Goal: Task Accomplishment & Management: Complete application form

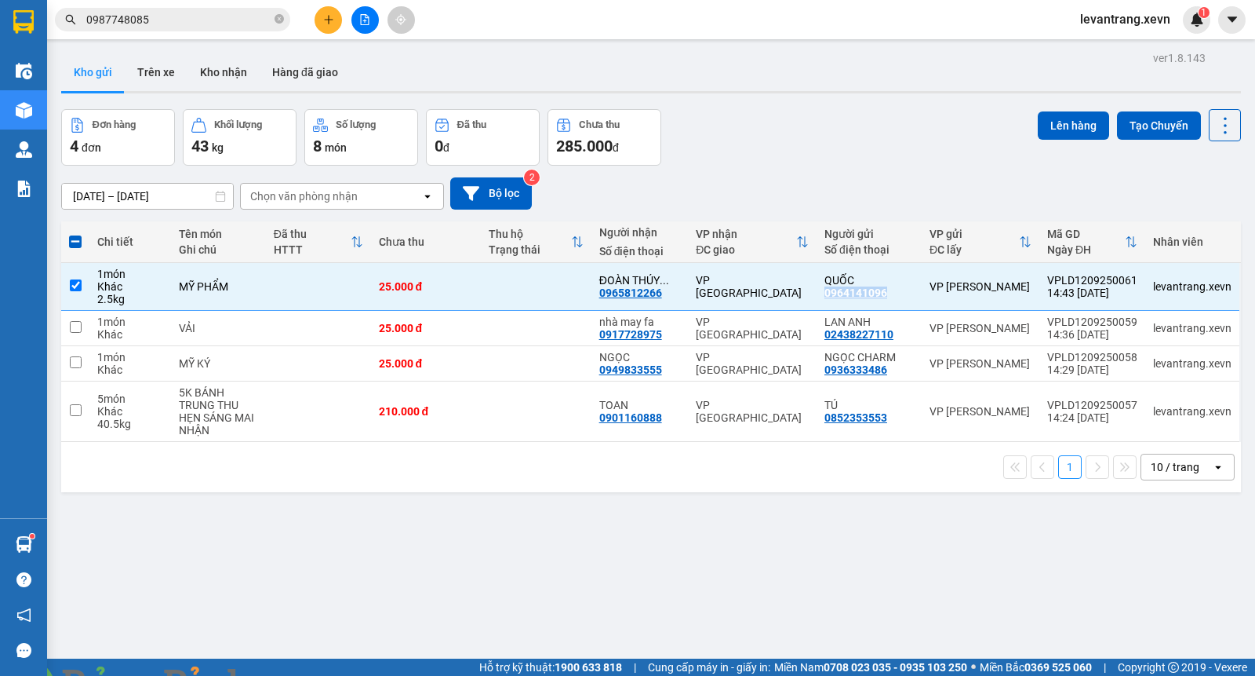
click at [289, 675] on img at bounding box center [283, 684] width 9 height 9
click at [746, 330] on div "VP [GEOGRAPHIC_DATA]" at bounding box center [752, 327] width 113 height 25
checkbox input "true"
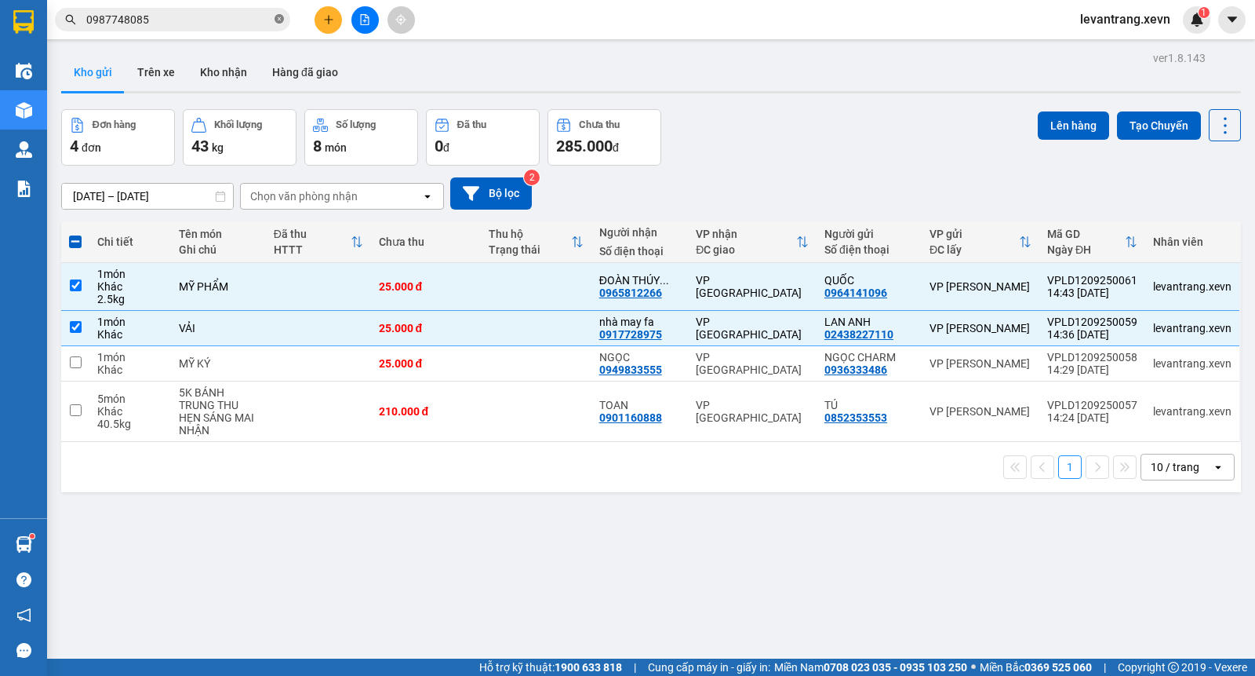
click at [277, 16] on icon "close-circle" at bounding box center [279, 18] width 9 height 9
click at [319, 20] on button at bounding box center [328, 19] width 27 height 27
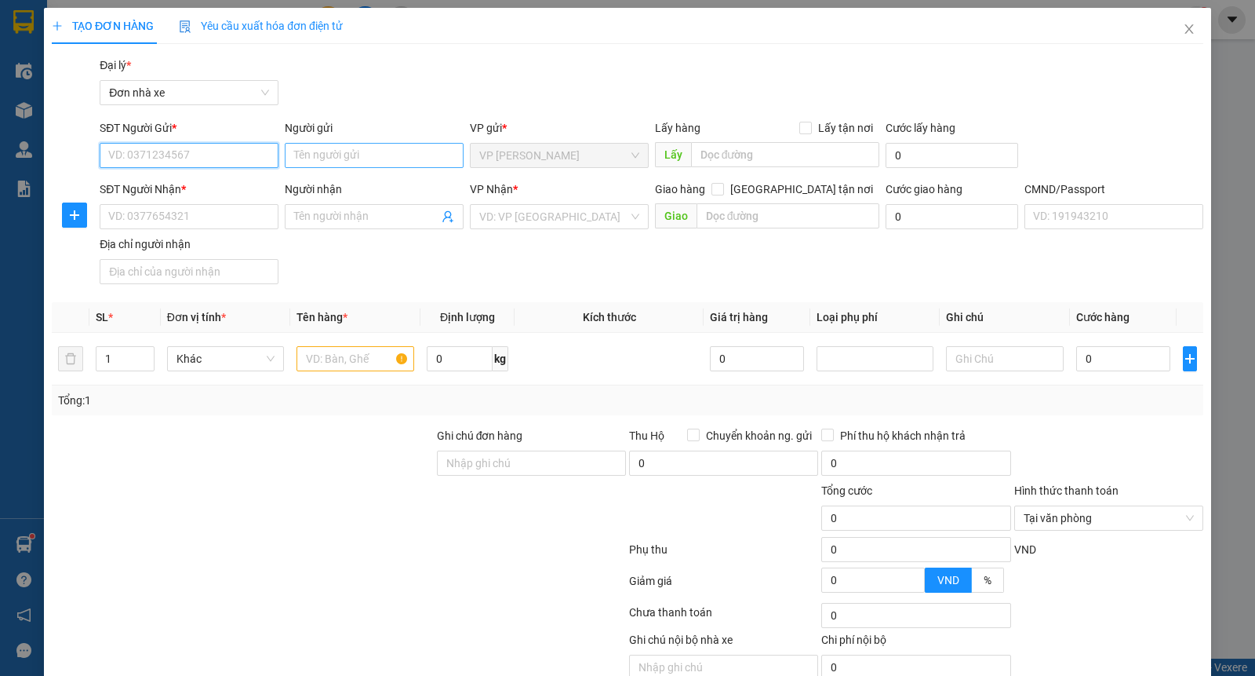
drag, startPoint x: 148, startPoint y: 158, endPoint x: 417, endPoint y: 153, distance: 269.2
click at [151, 158] on input "SĐT Người Gửi *" at bounding box center [189, 155] width 179 height 25
type input "0942281088"
type input "THÚY"
type input "0985863638"
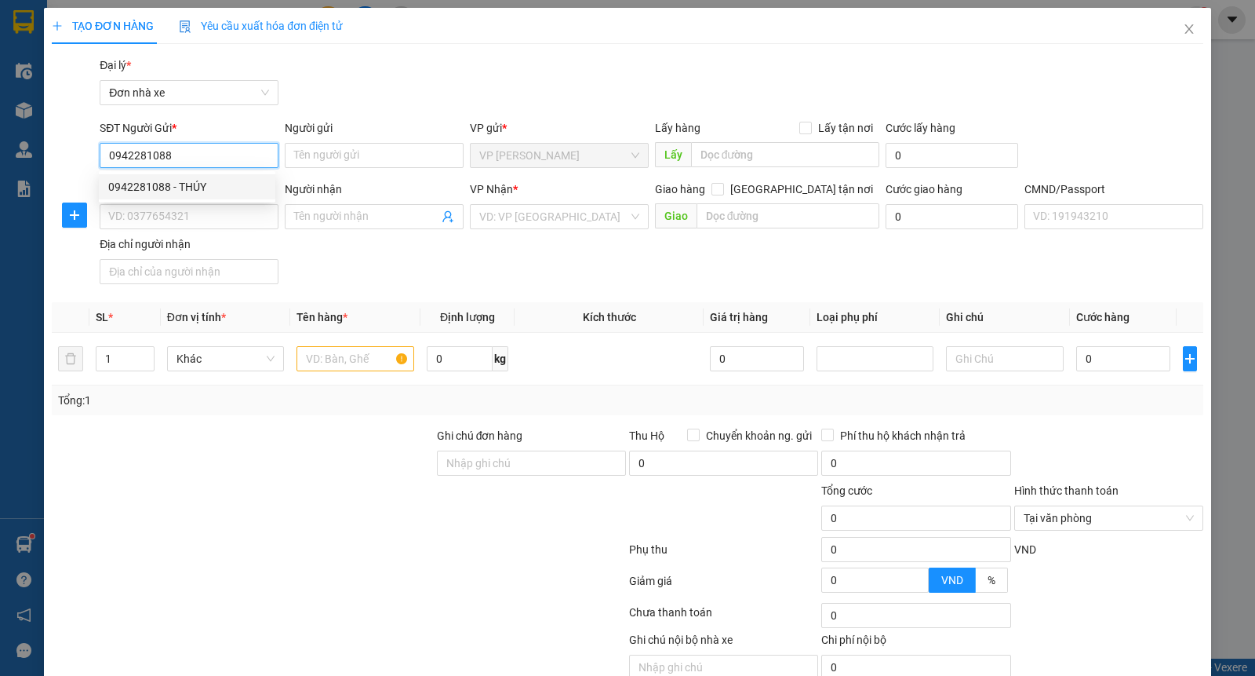
type input "THỦY"
type input "cc"
type input "0942281088"
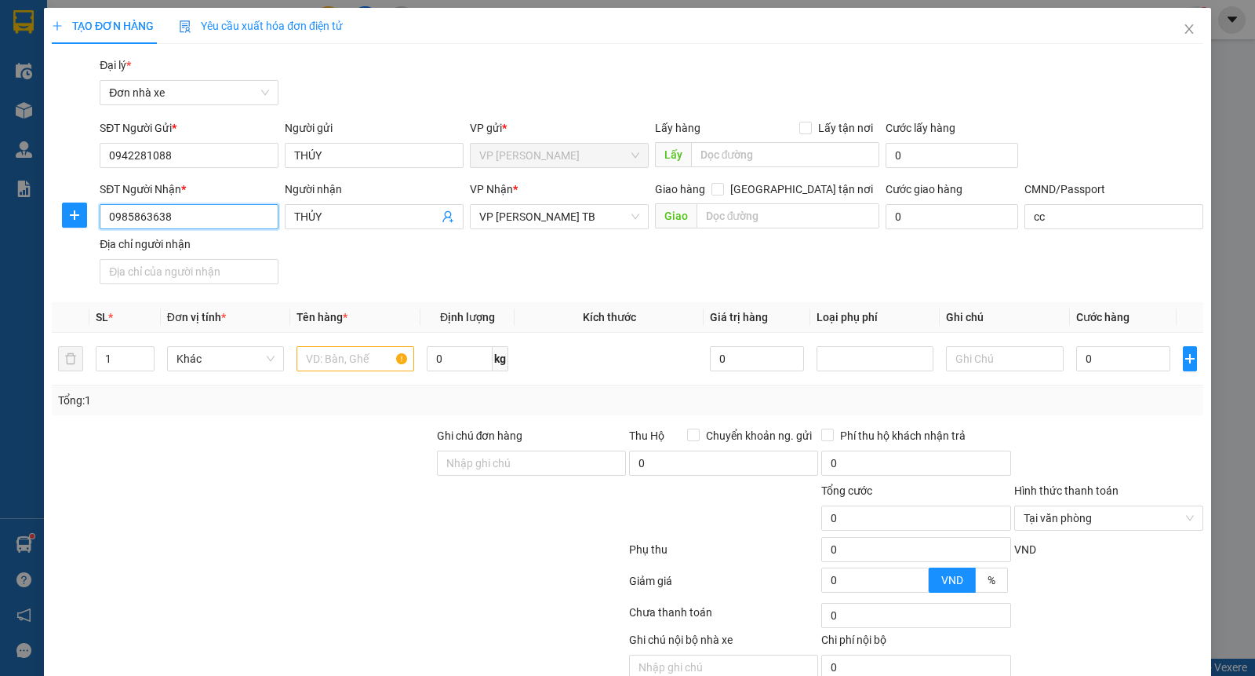
drag, startPoint x: 198, startPoint y: 220, endPoint x: 9, endPoint y: 224, distance: 189.2
click at [0, 224] on div "TẠO ĐƠN HÀNG Yêu cầu xuất hóa đơn điện tử Transit Pickup Surcharge Ids Transit …" at bounding box center [627, 338] width 1255 height 676
click at [191, 294] on div "0945578181 - CƯƠNG" at bounding box center [187, 298] width 158 height 17
type input "0945578181"
type input "CƯƠNG"
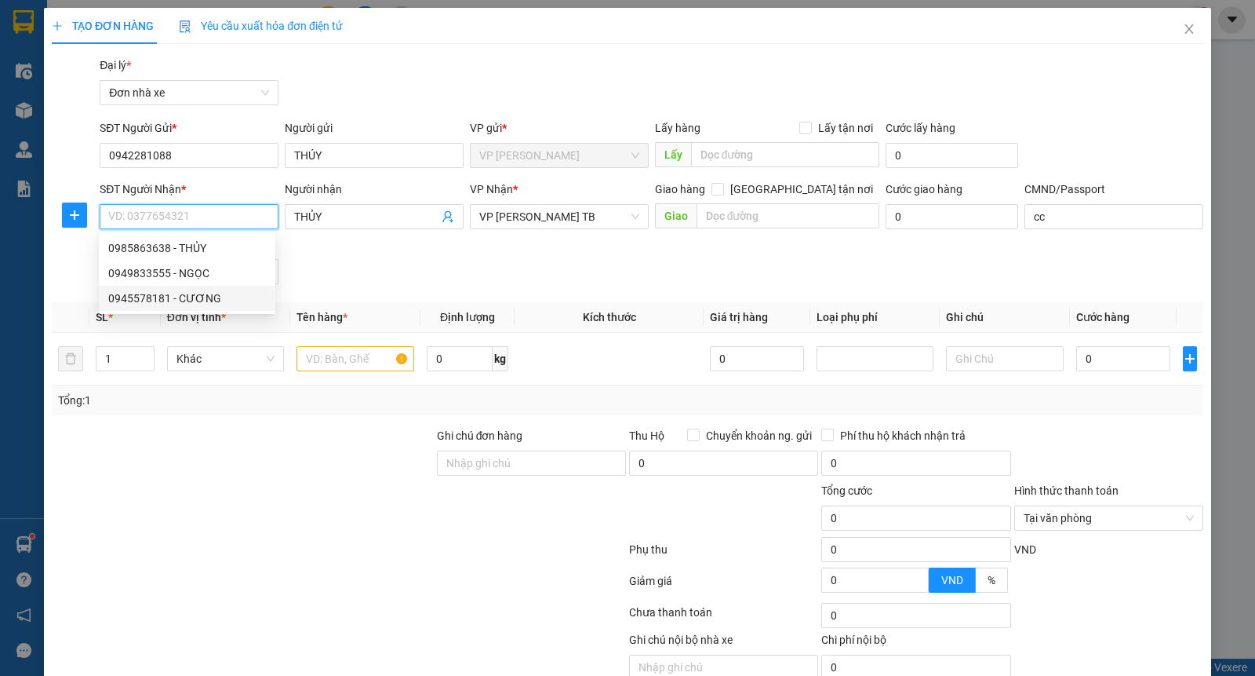
type input "037091009986 LÊ MINH CƯƠNG"
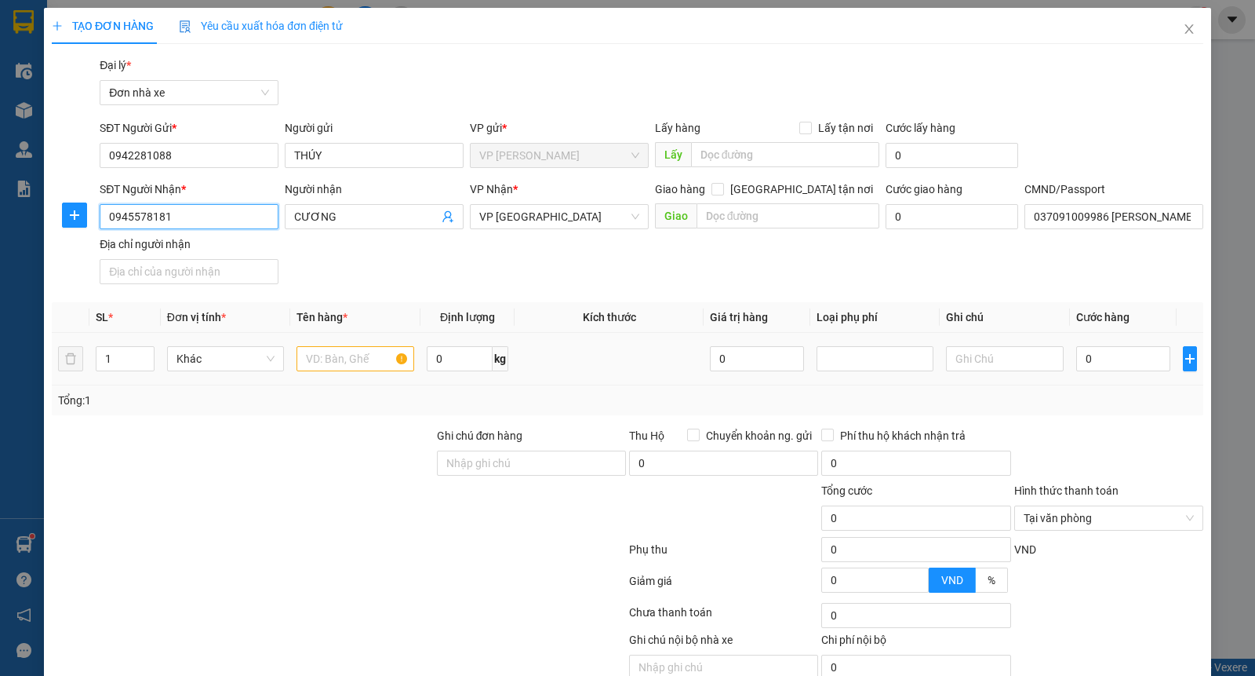
type input "0945578181"
click at [351, 365] on input "text" at bounding box center [356, 358] width 118 height 25
type input "D"
type input "ĐỒ PHONG THỦY"
click at [748, 358] on input "0" at bounding box center [757, 358] width 94 height 25
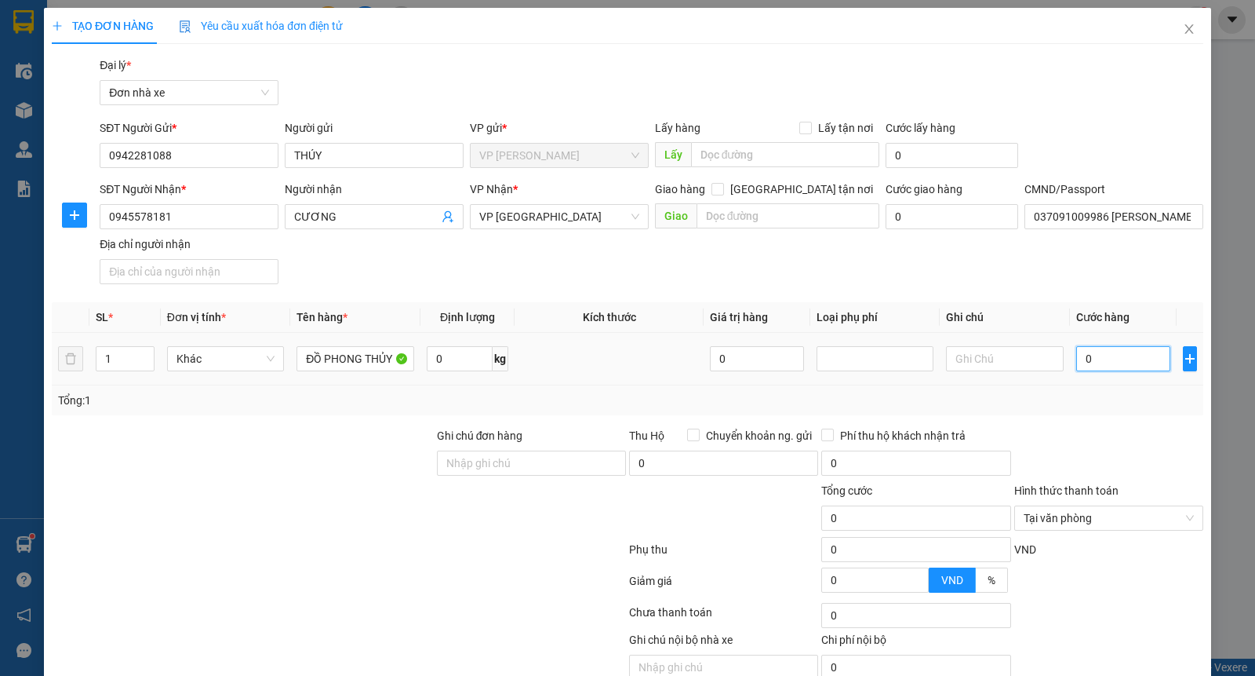
click at [1109, 362] on input "0" at bounding box center [1124, 358] width 94 height 25
type input "2"
type input "25"
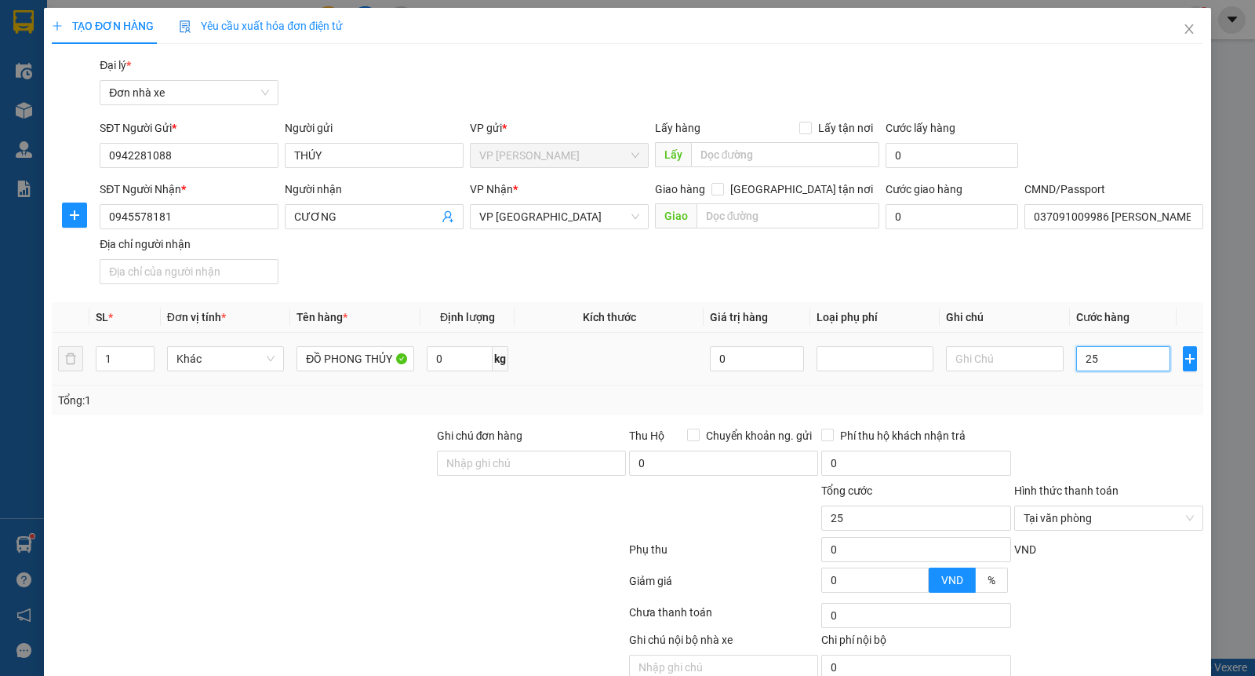
type input "250"
type input "2.500"
type input "25.000"
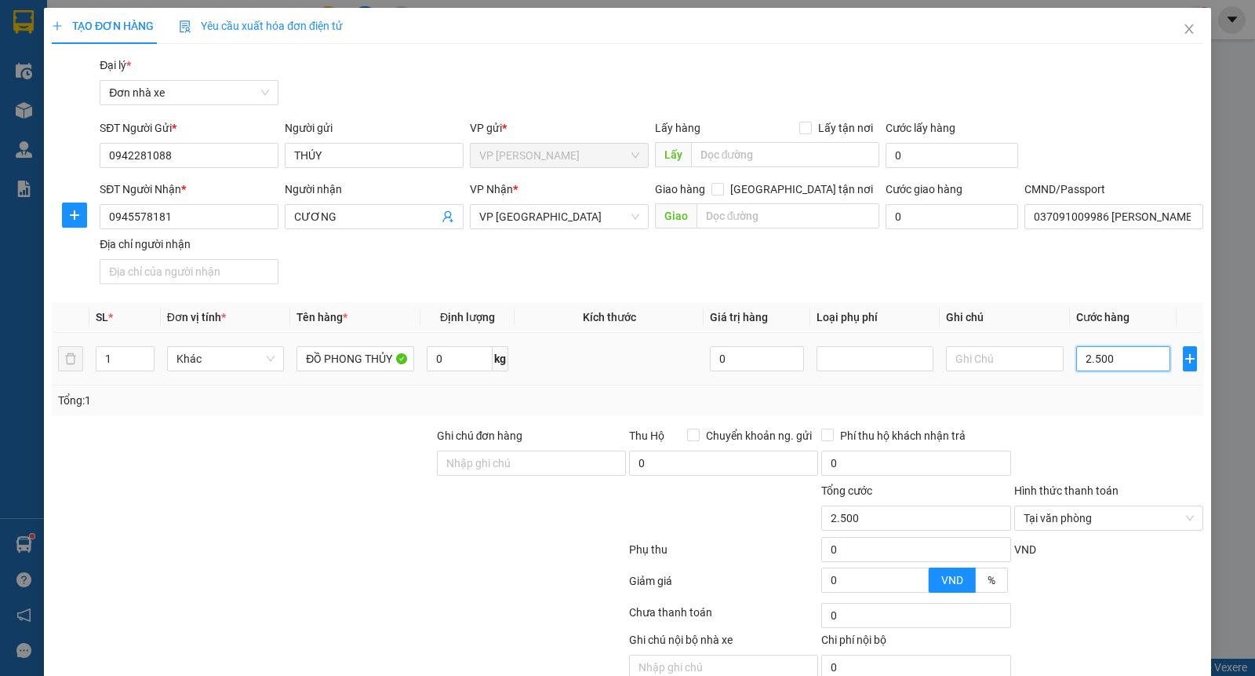
type input "25.000"
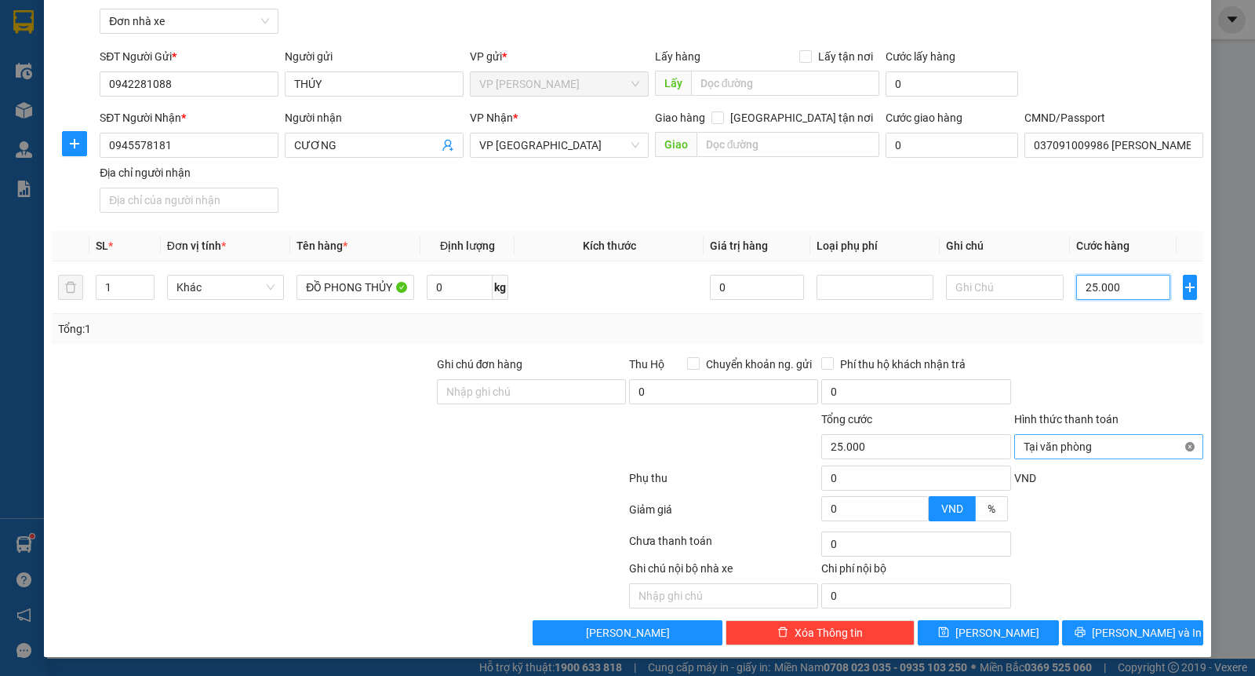
type input "25.000"
click at [1125, 639] on span "Lưu và In" at bounding box center [1147, 632] width 110 height 17
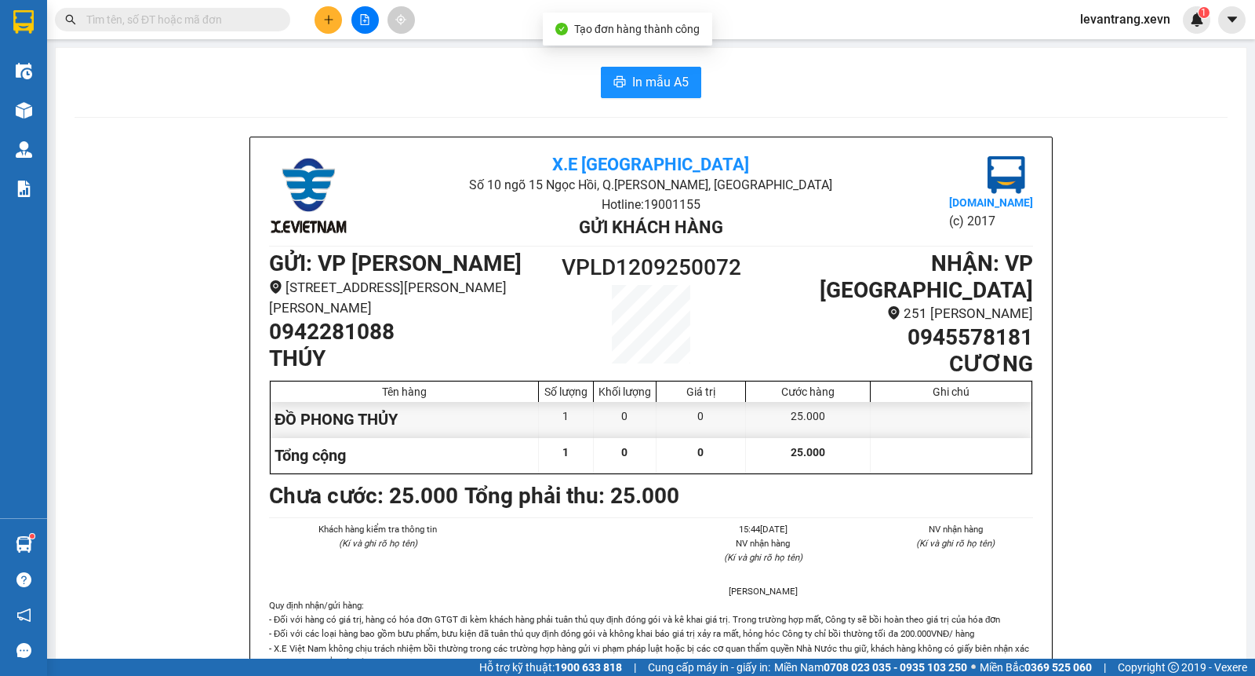
click at [648, 92] on button "In mẫu A5" at bounding box center [651, 82] width 100 height 31
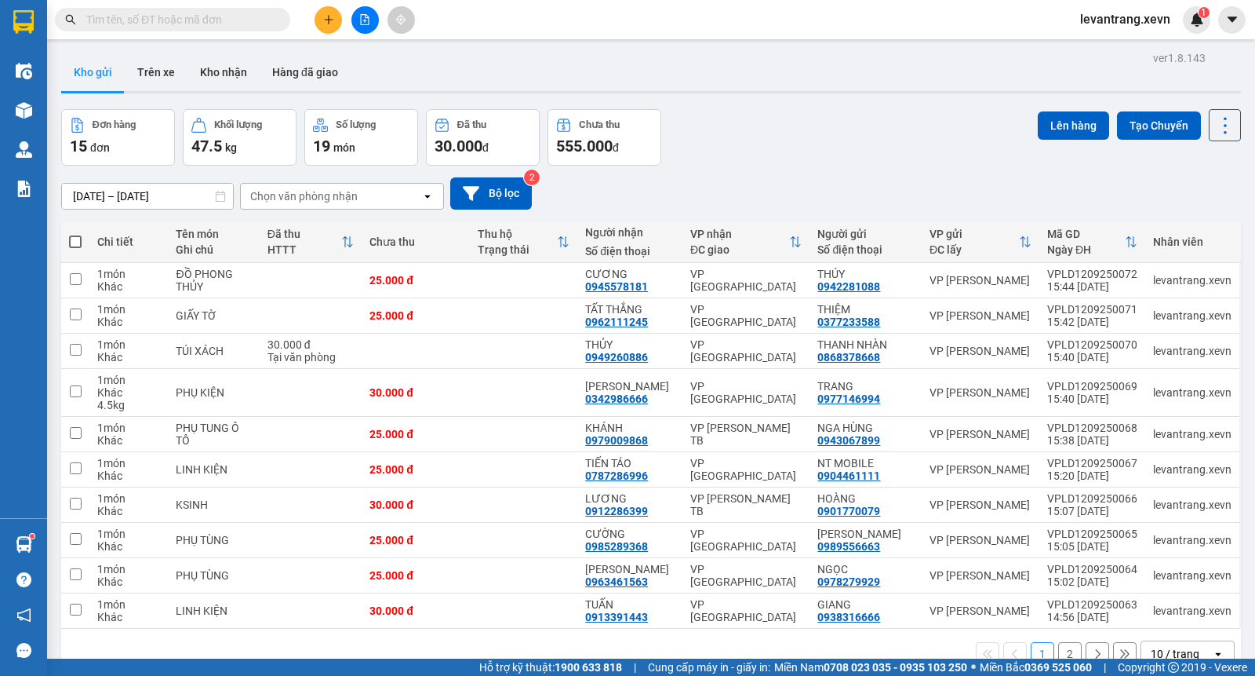
click at [137, 11] on input "text" at bounding box center [178, 19] width 185 height 17
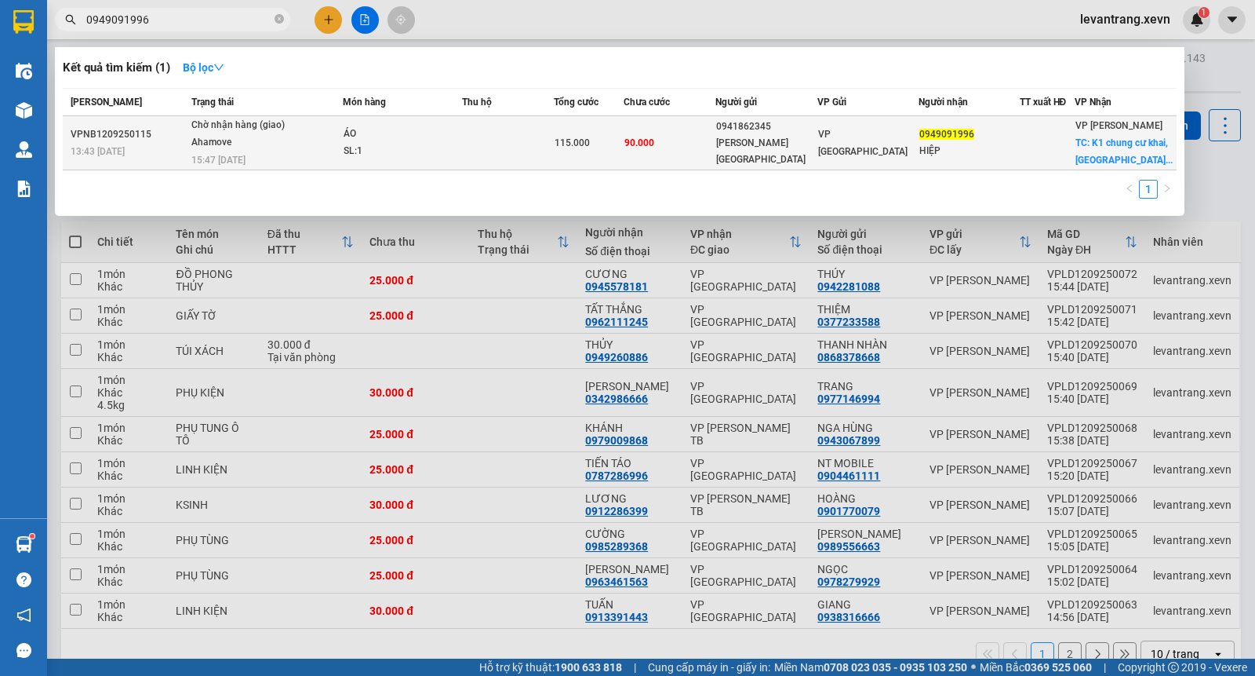
type input "0949091996"
click at [560, 137] on span "115.000" at bounding box center [572, 142] width 35 height 11
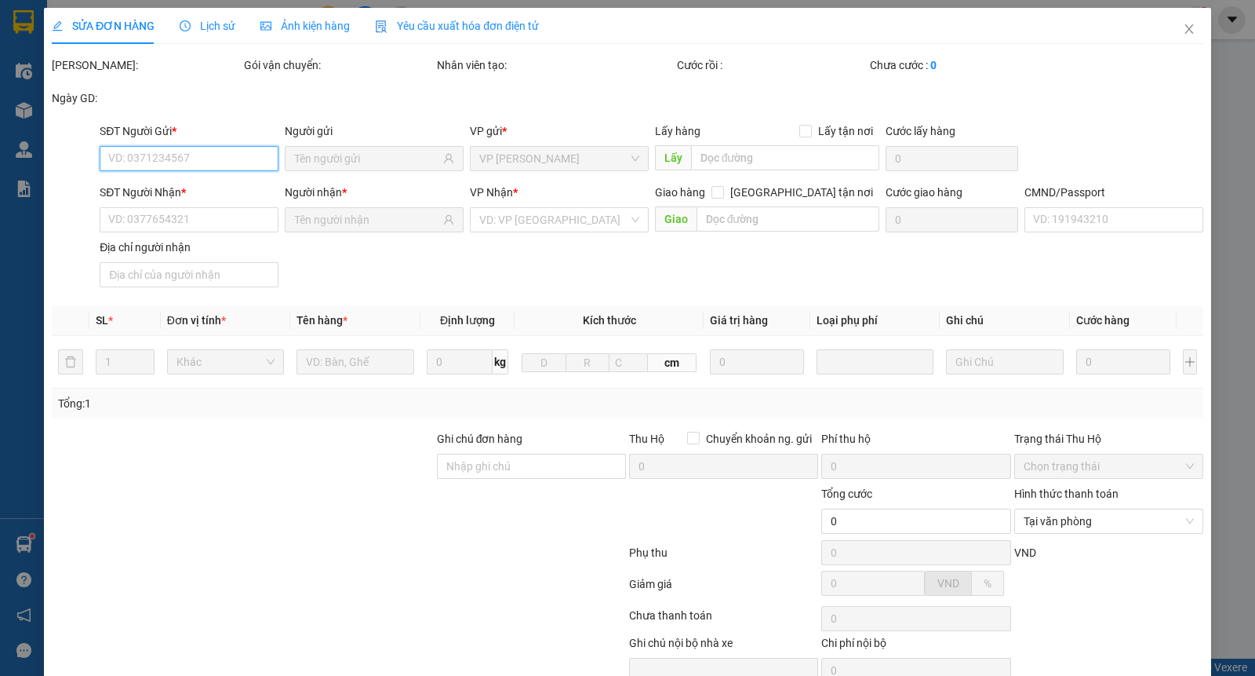
type input "0941862345"
type input "HÀ ANH ĐỨC"
type input "0949091996"
type input "HIỆP"
checkbox input "true"
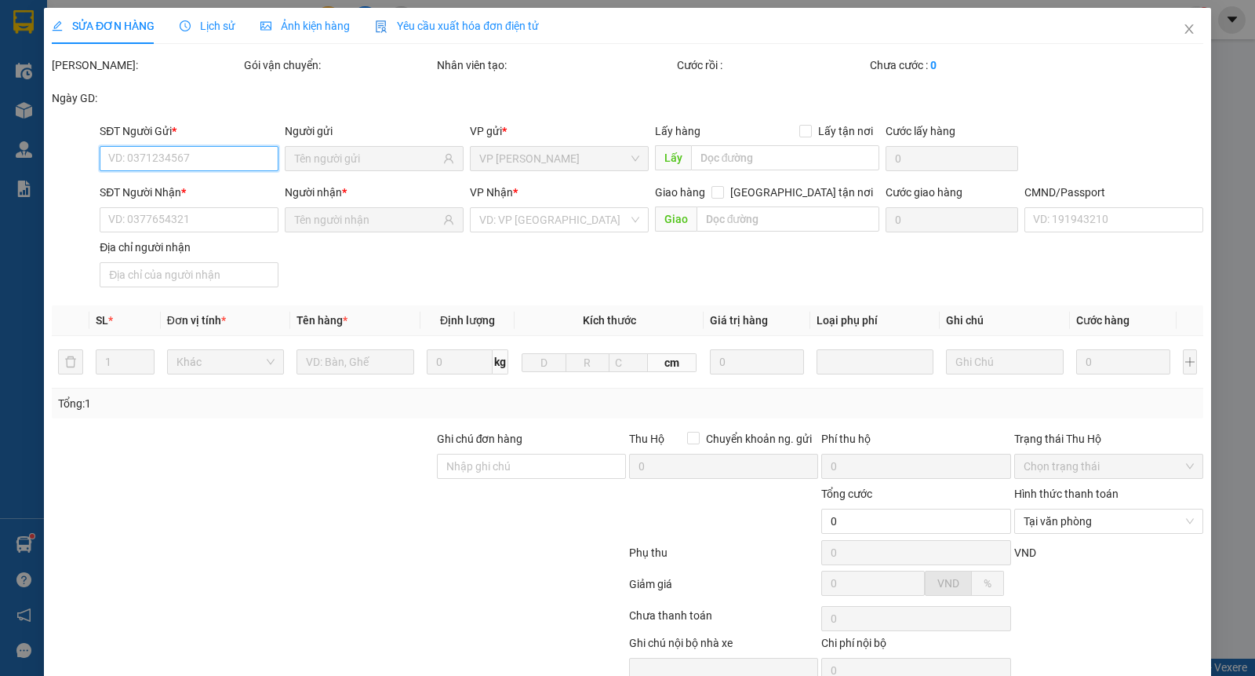
type input "K1 chung cư khai, sơn city, Long Biên, Hà Nội, Việt Nam"
type input "90.000"
type input "NHẤT-0976566718"
type input "115.000"
type input "25.000"
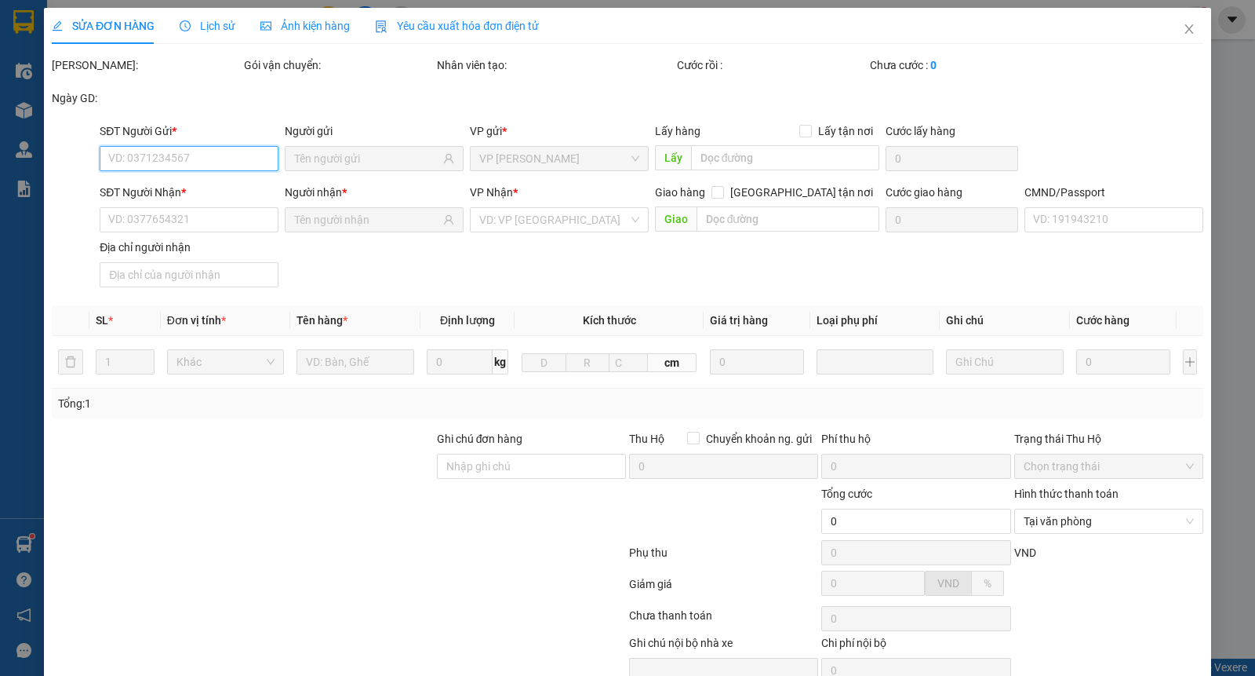
type input "90.000"
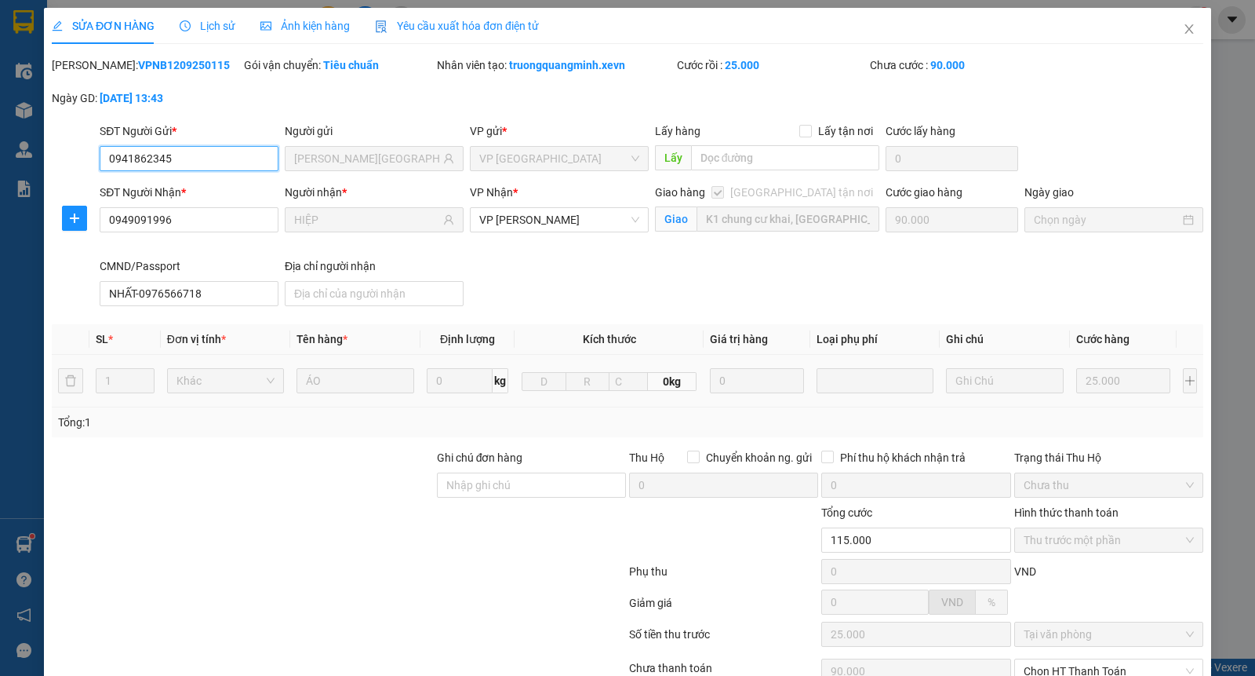
click at [1117, 541] on span "Thu trước một phần" at bounding box center [1109, 540] width 170 height 24
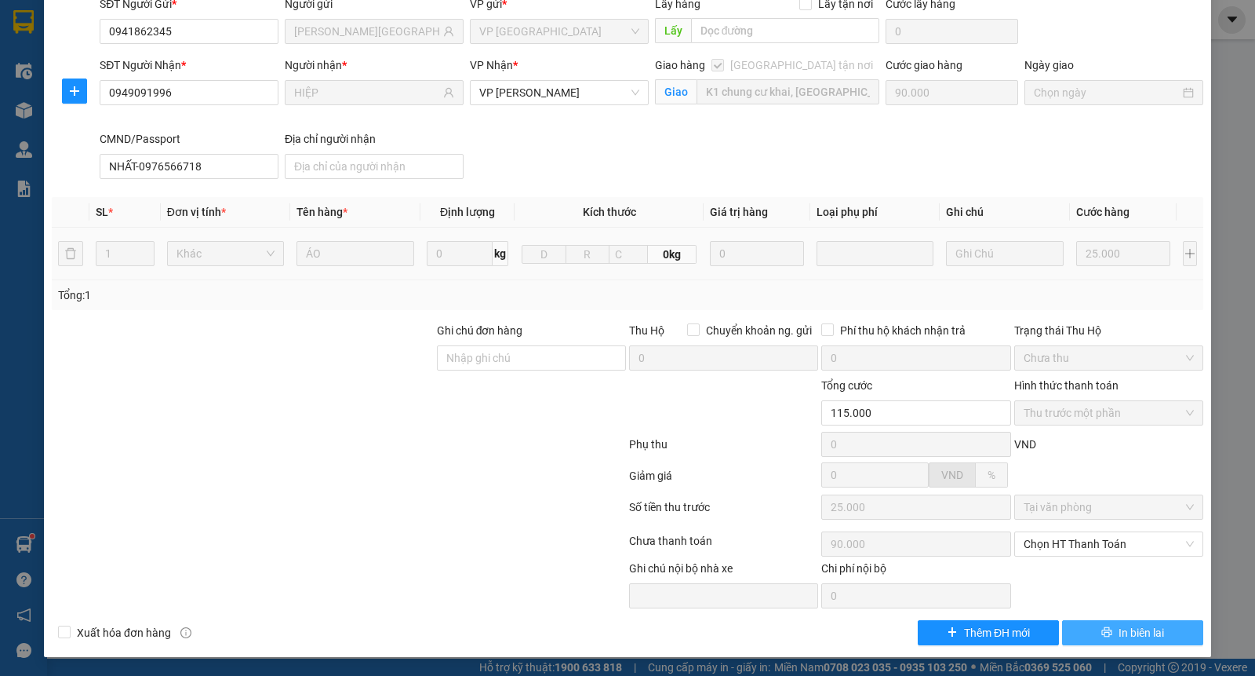
click at [1119, 628] on span "In biên lai" at bounding box center [1142, 632] width 46 height 17
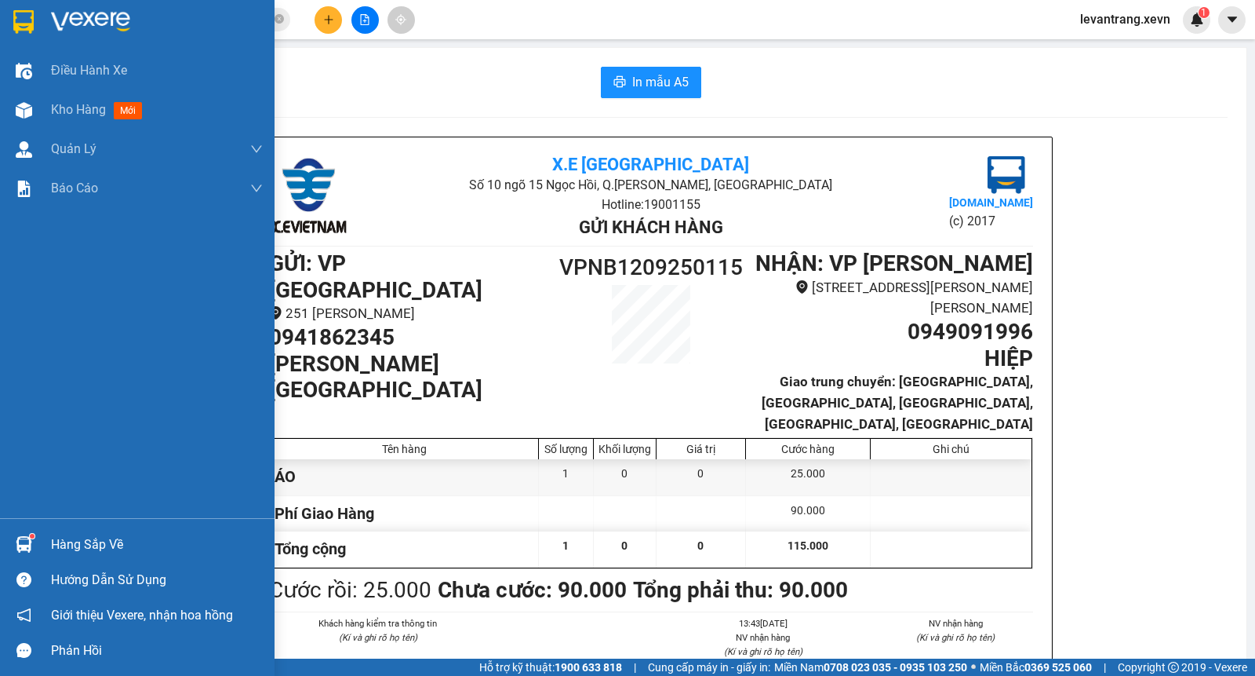
click at [18, 16] on img at bounding box center [23, 22] width 20 height 24
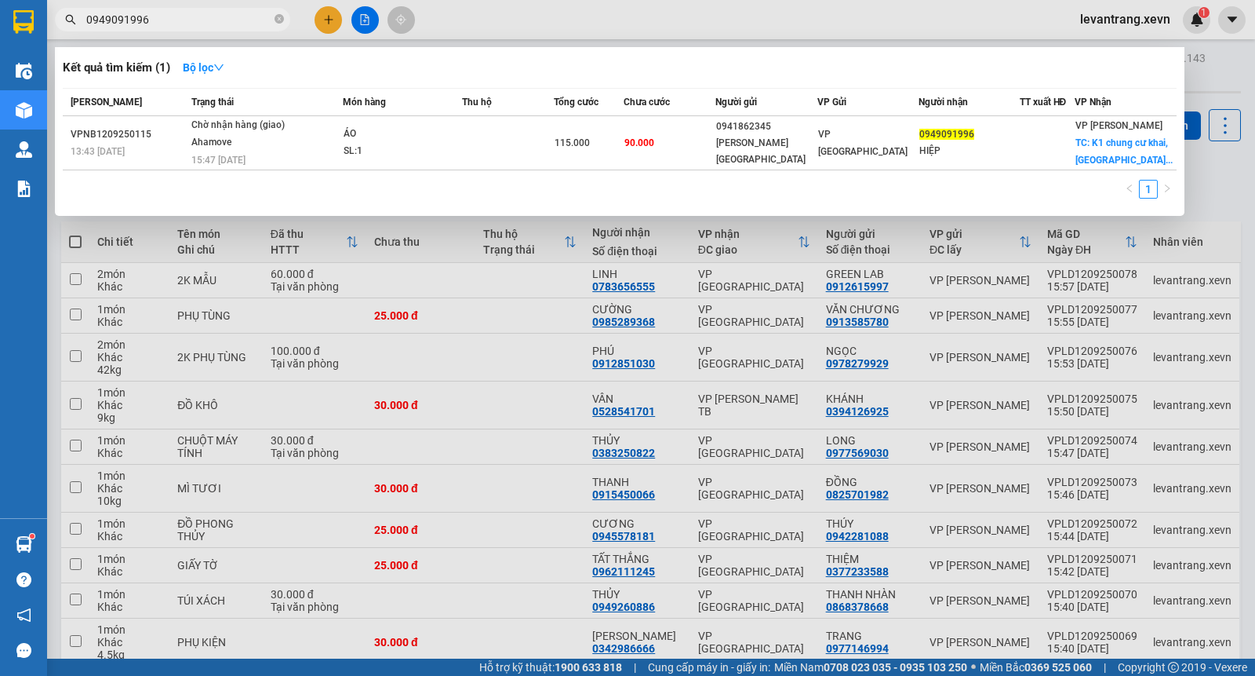
click at [207, 24] on input "0949091996" at bounding box center [178, 19] width 185 height 17
click at [206, 22] on input "0949091996" at bounding box center [178, 19] width 185 height 17
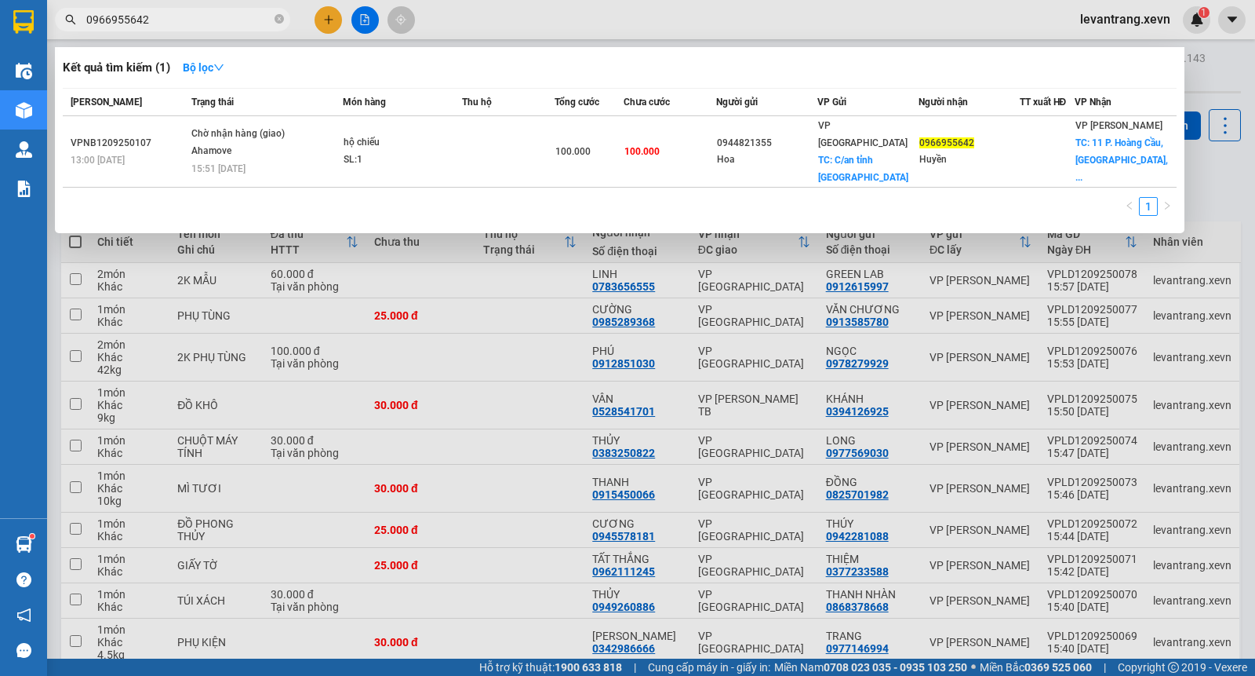
type input "0966955642"
click at [276, 20] on icon "close-circle" at bounding box center [279, 18] width 9 height 9
